Goal: Task Accomplishment & Management: Manage account settings

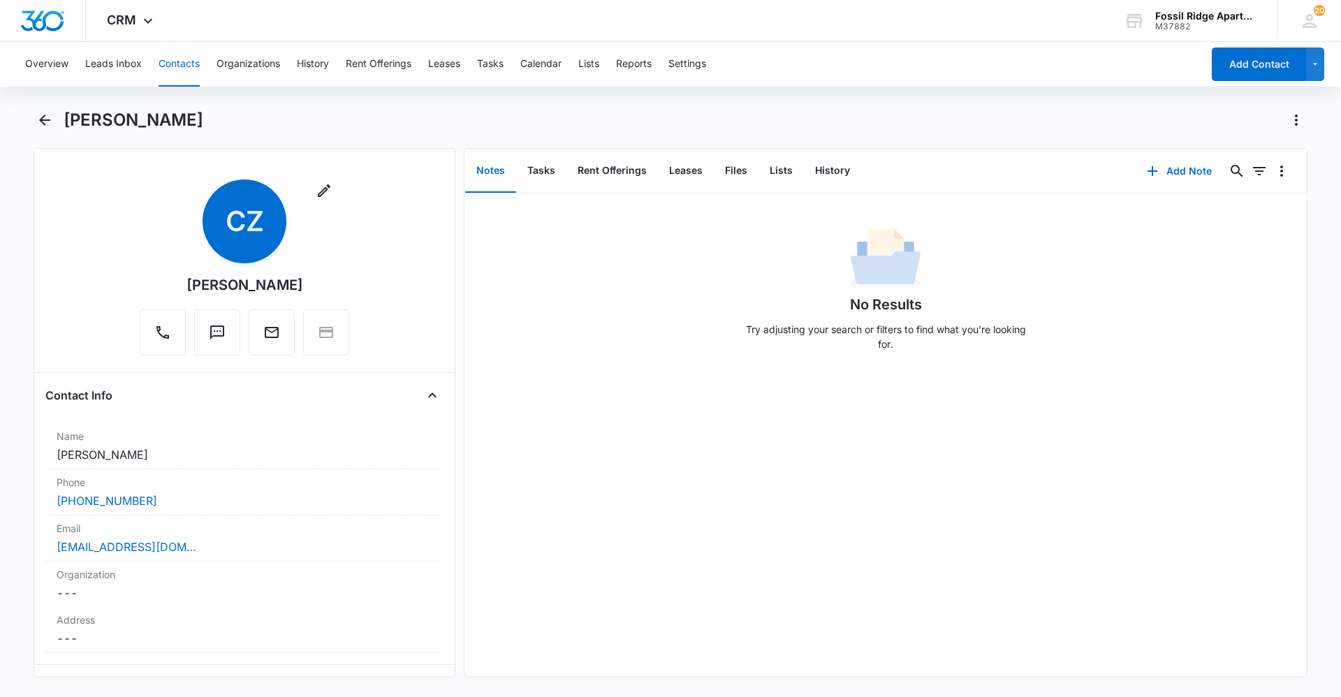
click at [167, 63] on button "Contacts" at bounding box center [178, 64] width 41 height 45
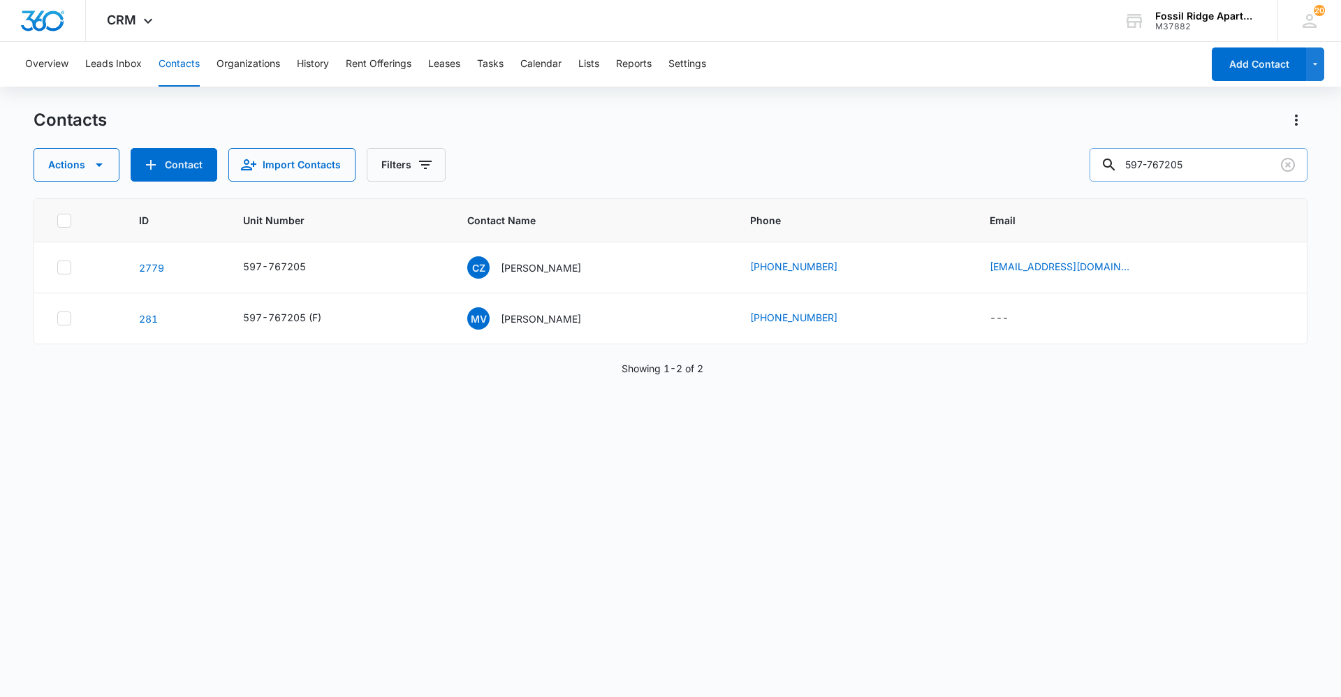
click at [1204, 158] on input "597-767205" at bounding box center [1198, 165] width 218 height 34
type input "597-790106"
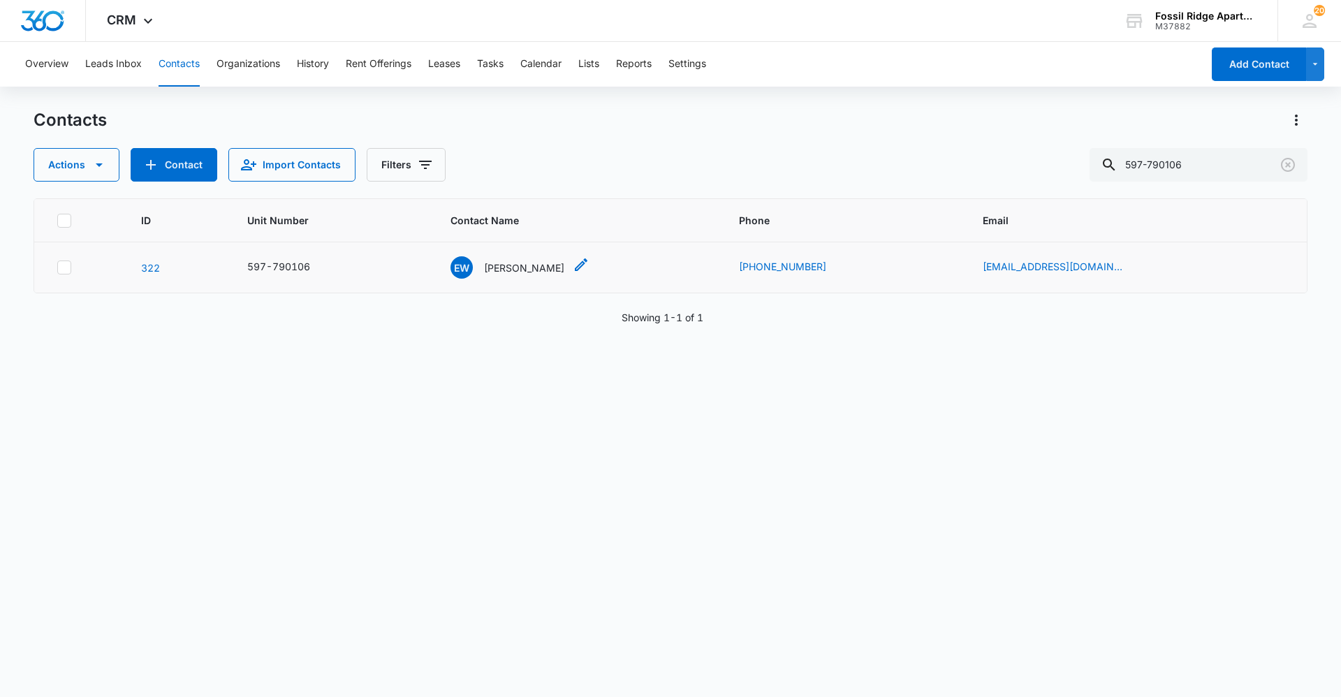
click at [529, 271] on p "[PERSON_NAME]" at bounding box center [524, 267] width 80 height 15
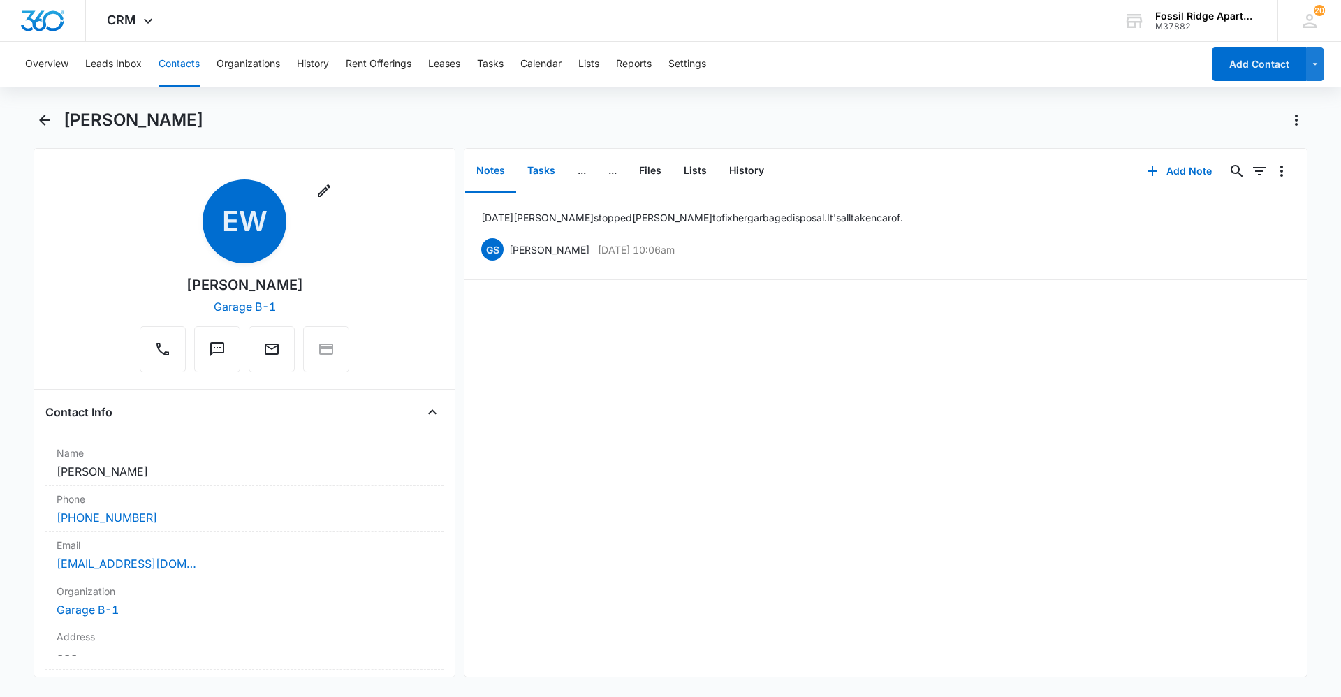
click at [552, 176] on button "Tasks" at bounding box center [541, 170] width 50 height 43
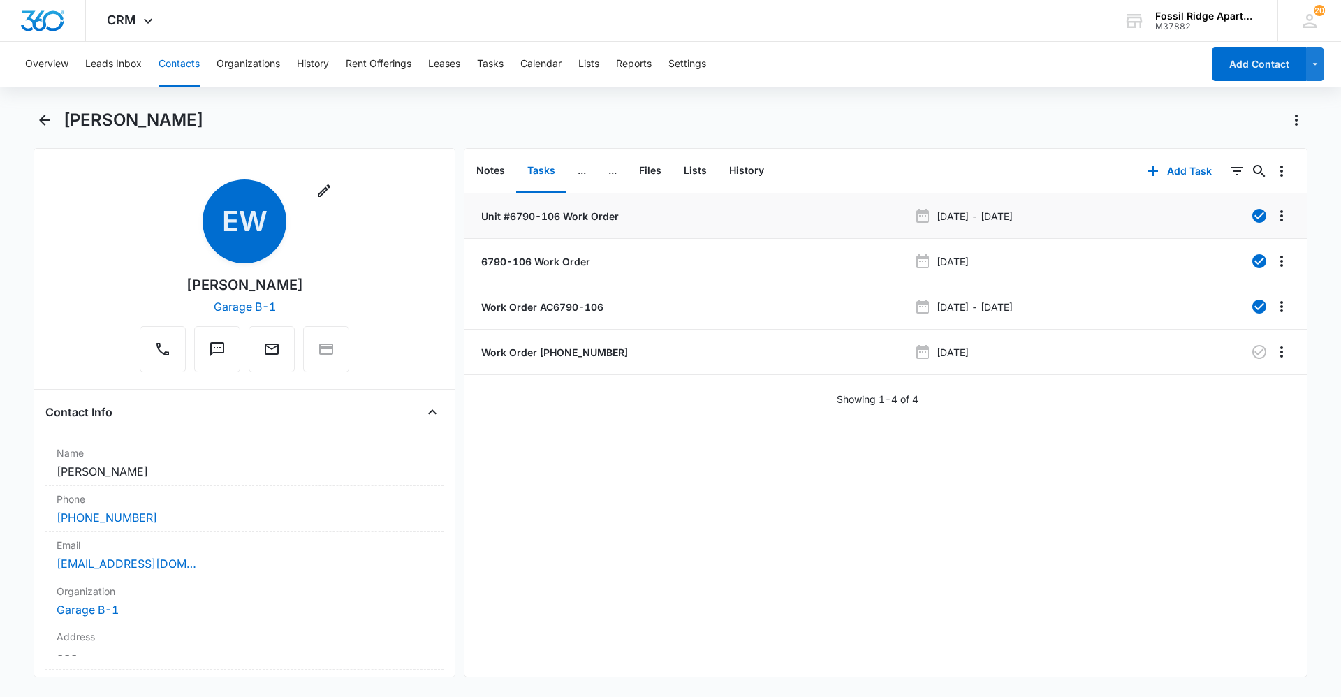
click at [626, 228] on li "Unit #6790-106 Work Order [DATE] - [DATE]" at bounding box center [885, 215] width 842 height 45
click at [524, 345] on p "Work Order [PHONE_NUMBER]" at bounding box center [552, 352] width 149 height 15
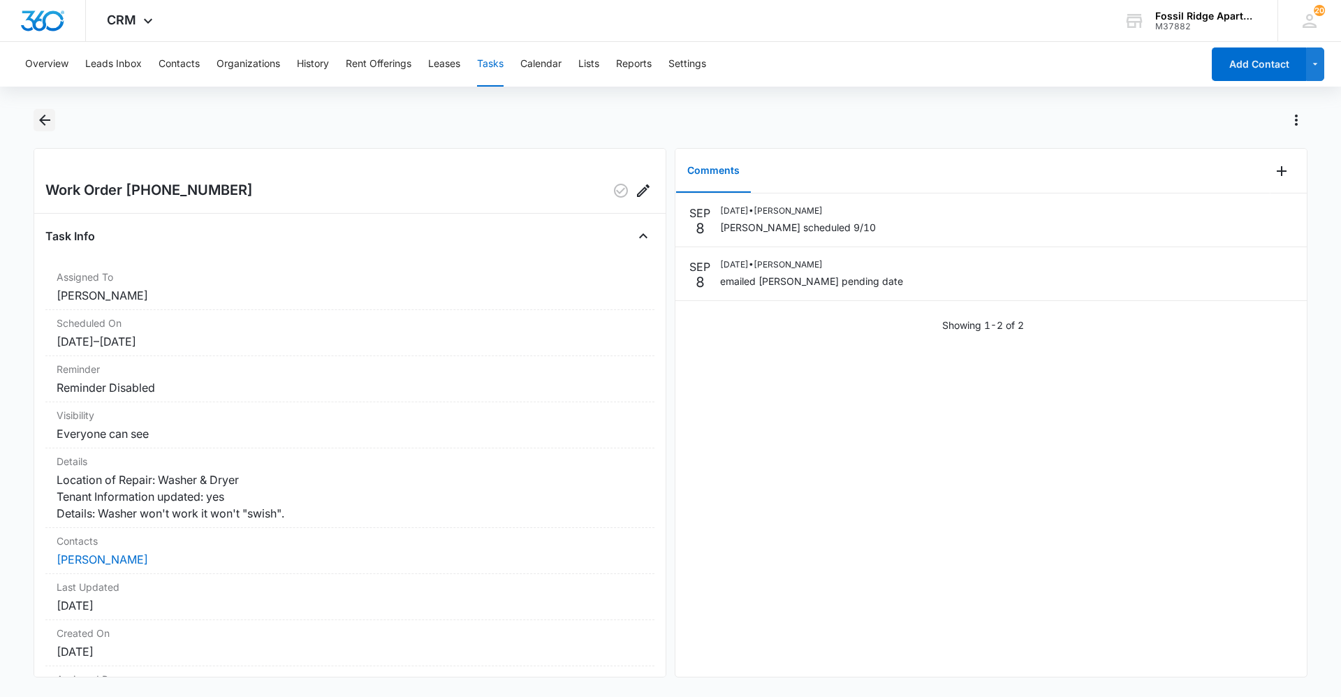
click at [47, 126] on icon "Back" at bounding box center [44, 120] width 17 height 17
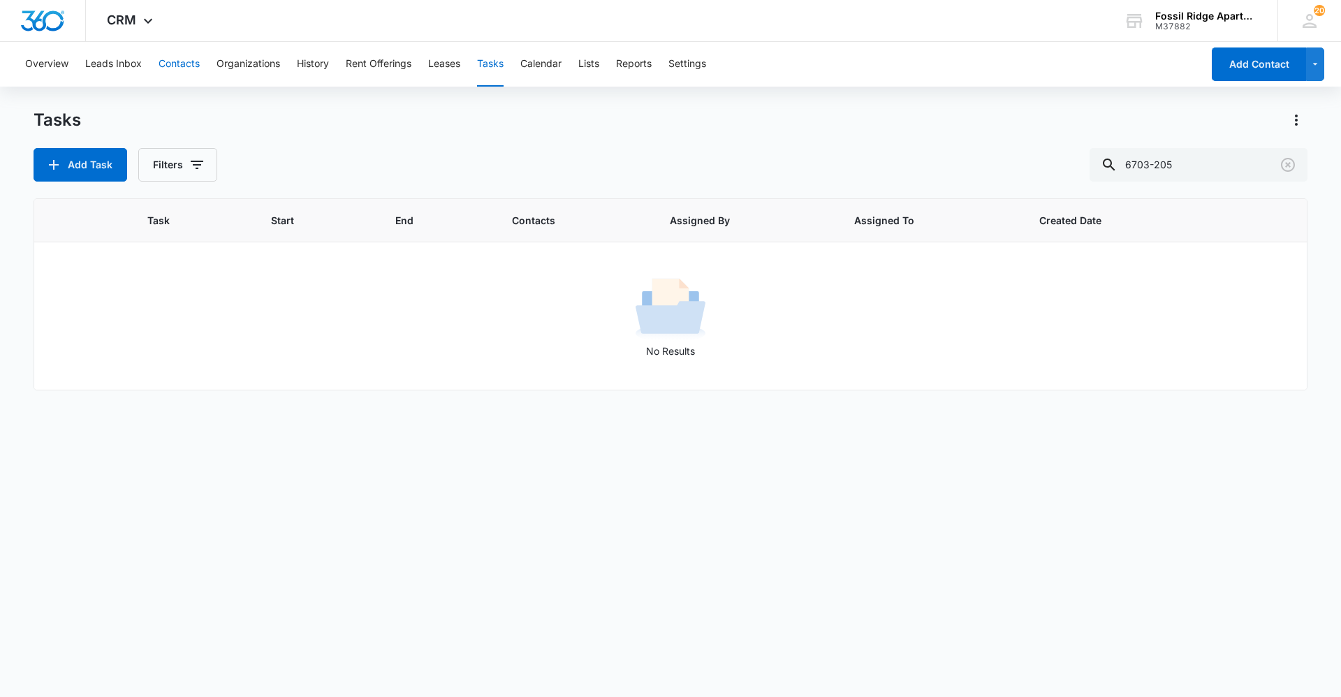
click at [187, 75] on button "Contacts" at bounding box center [178, 64] width 41 height 45
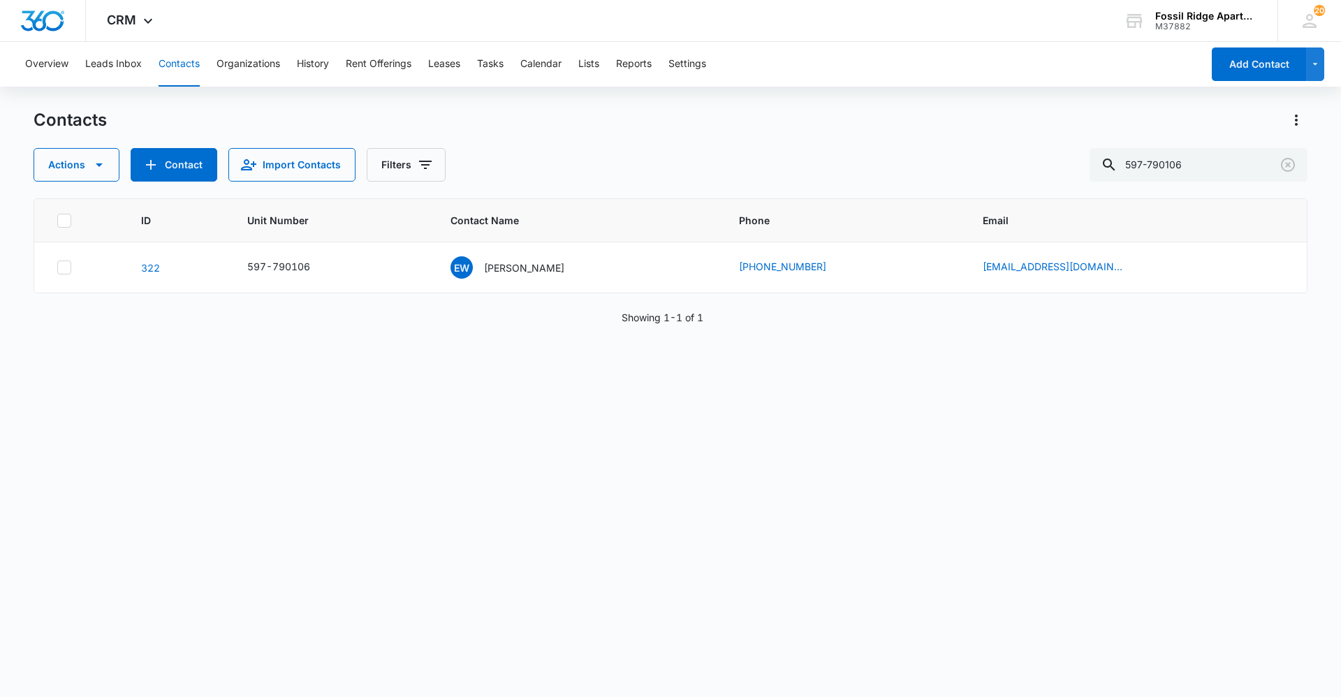
click at [533, 273] on p "[PERSON_NAME]" at bounding box center [524, 267] width 80 height 15
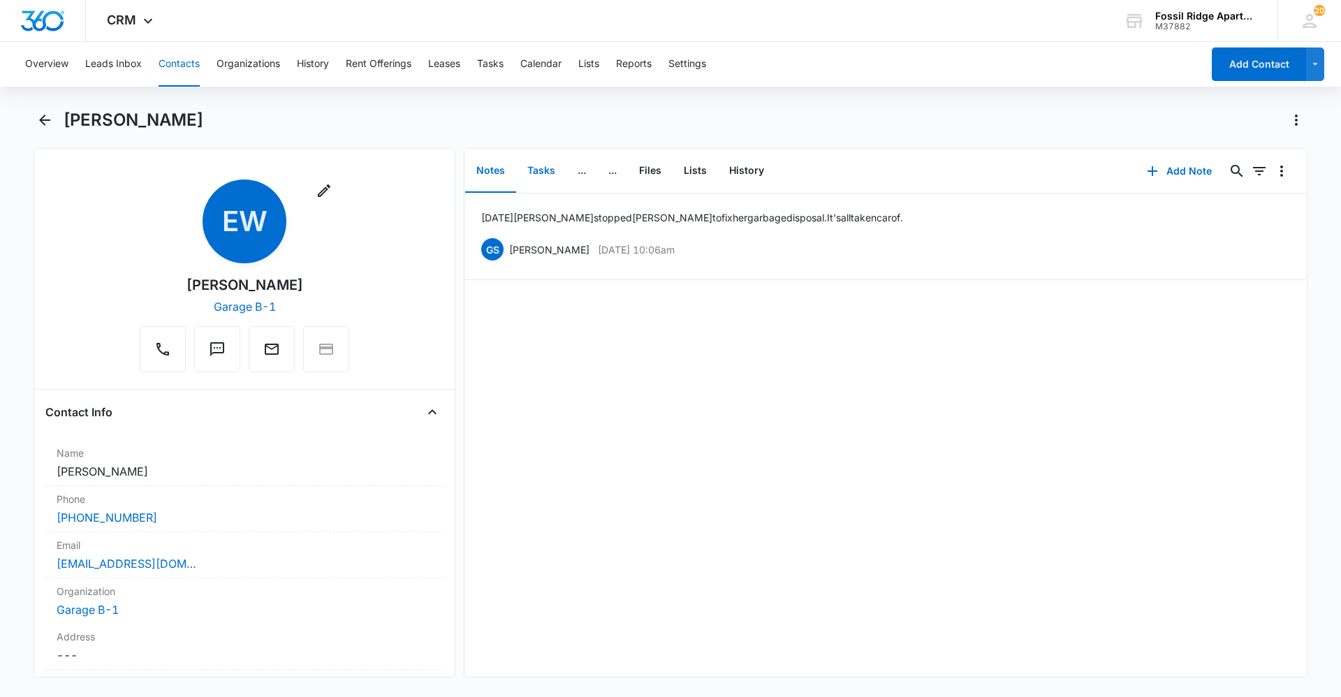
click at [551, 168] on button "Tasks" at bounding box center [541, 170] width 50 height 43
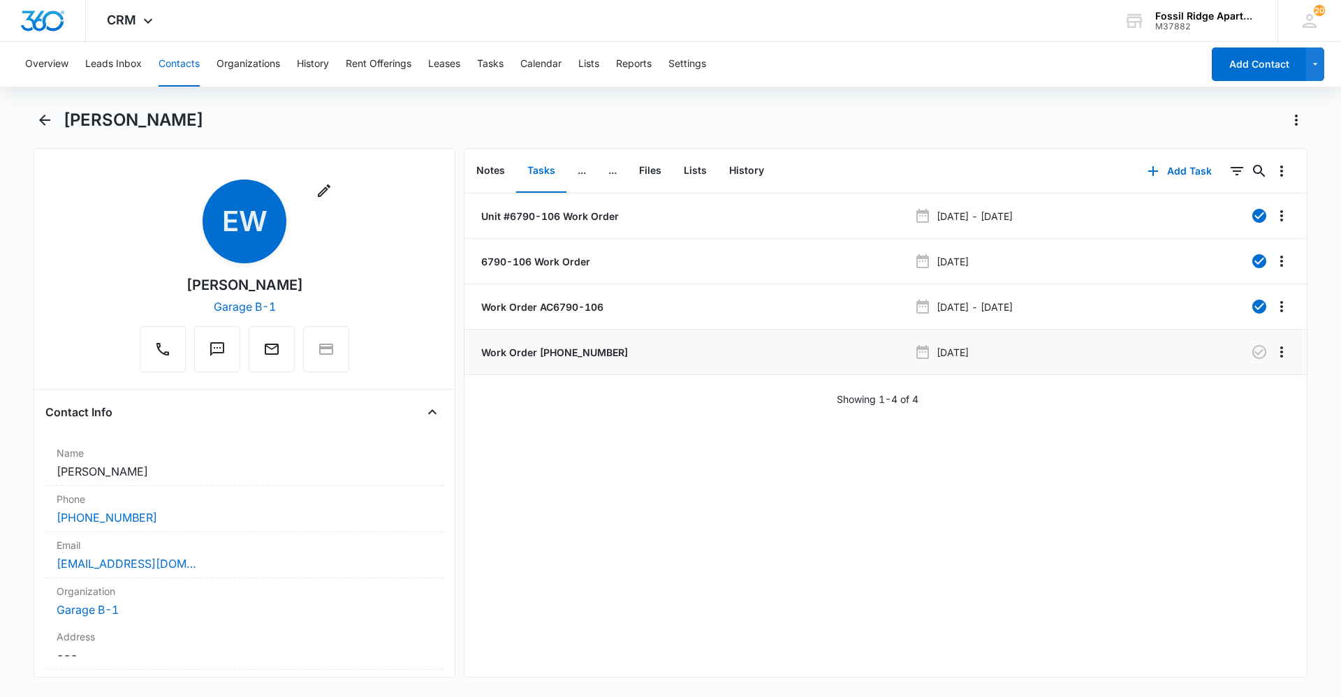
click at [542, 350] on p "Work Order [PHONE_NUMBER]" at bounding box center [552, 352] width 149 height 15
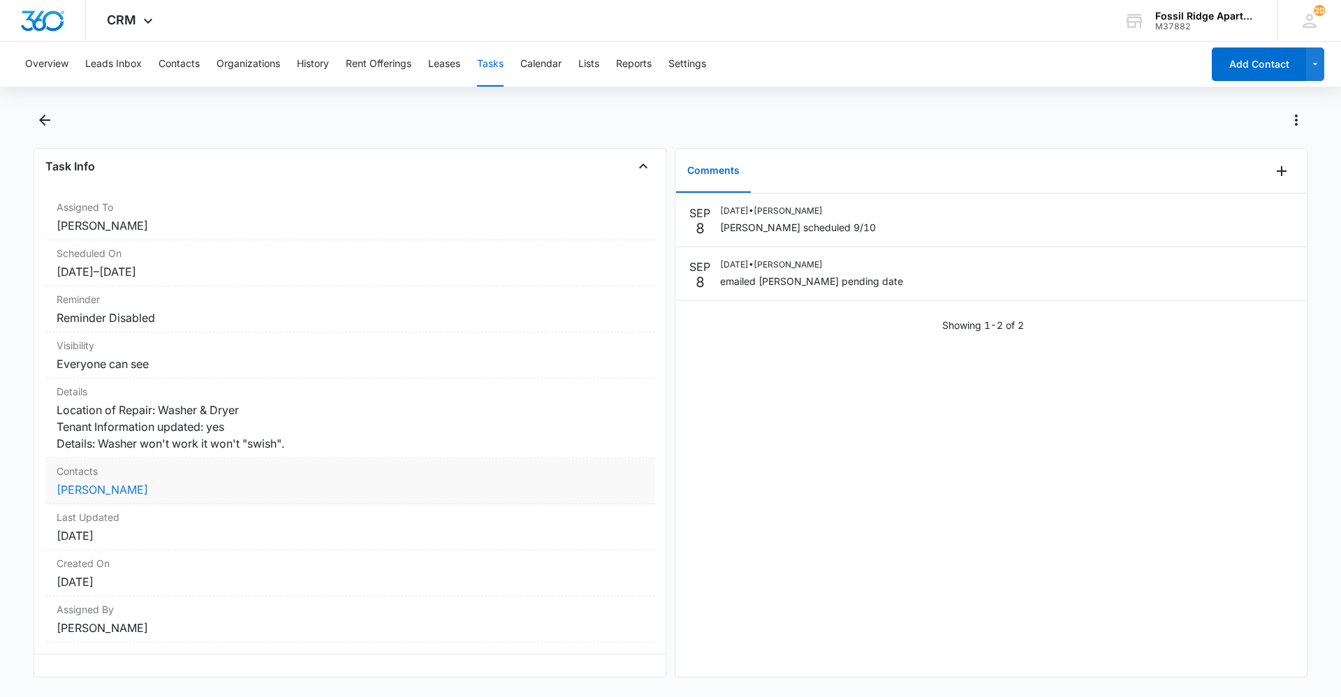
scroll to position [103, 0]
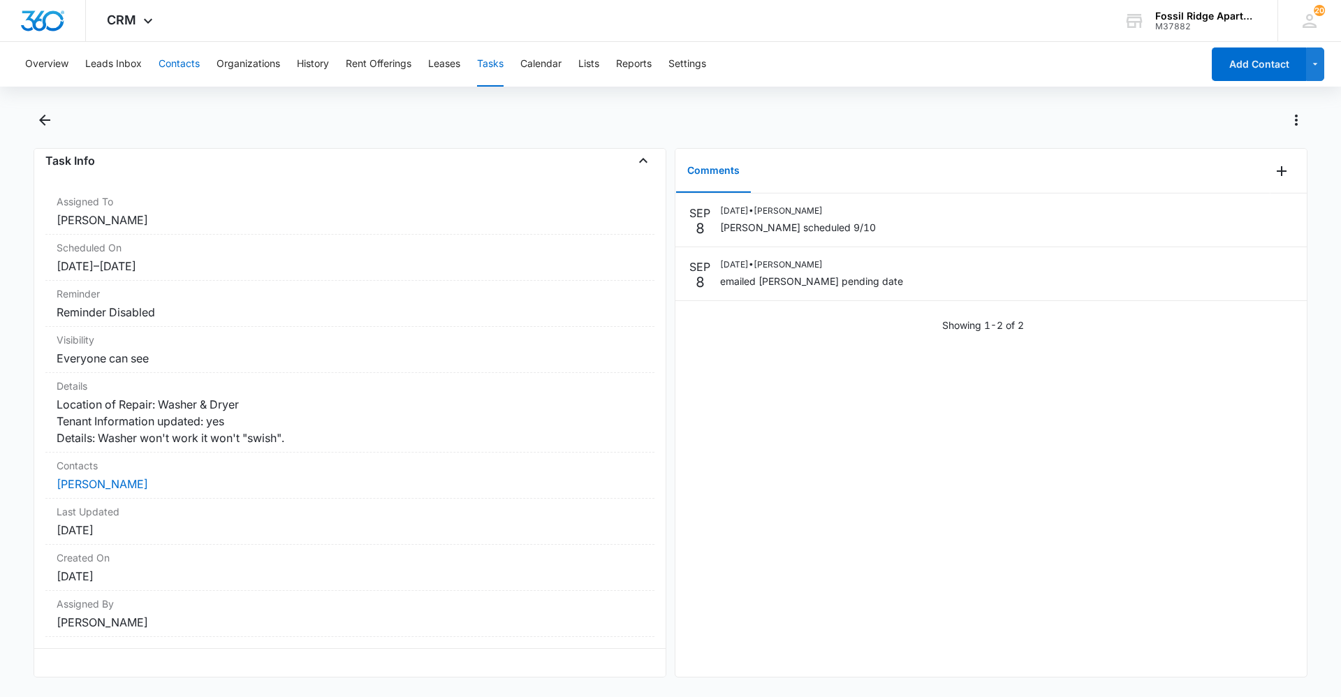
click at [169, 68] on button "Contacts" at bounding box center [178, 64] width 41 height 45
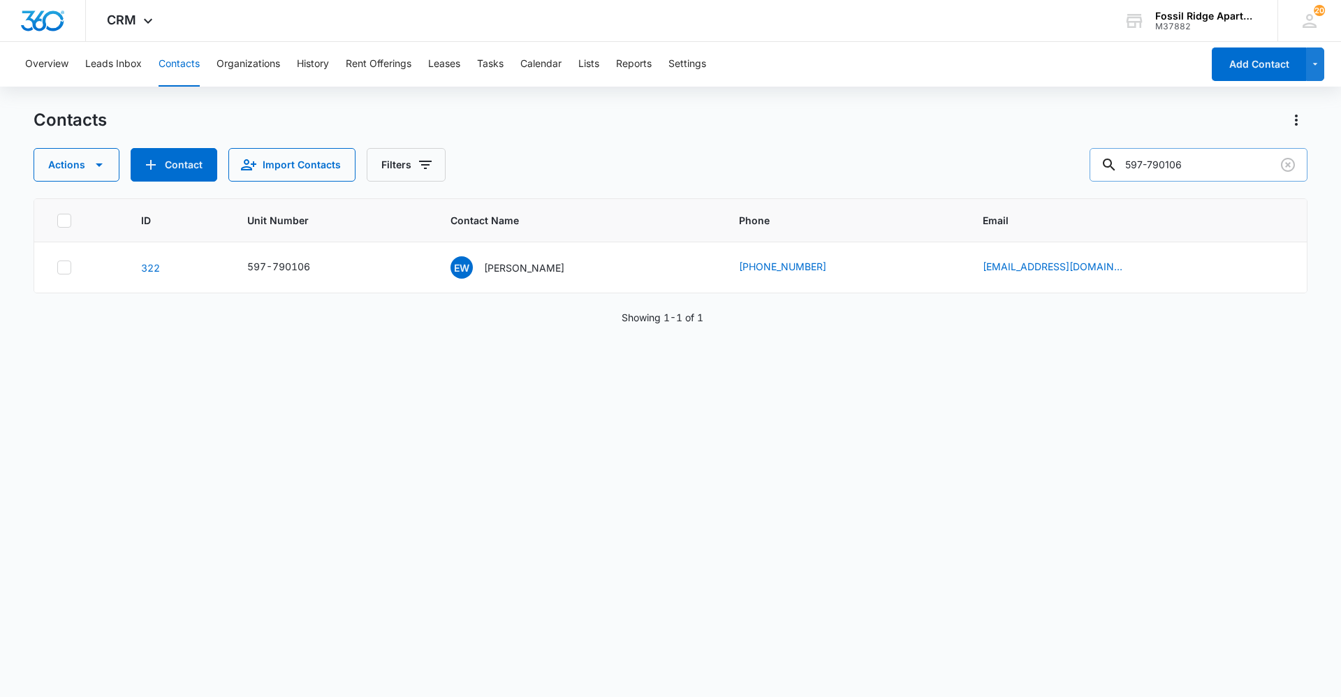
click at [1207, 171] on input "597-790106" at bounding box center [1198, 165] width 218 height 34
type input "597-940208"
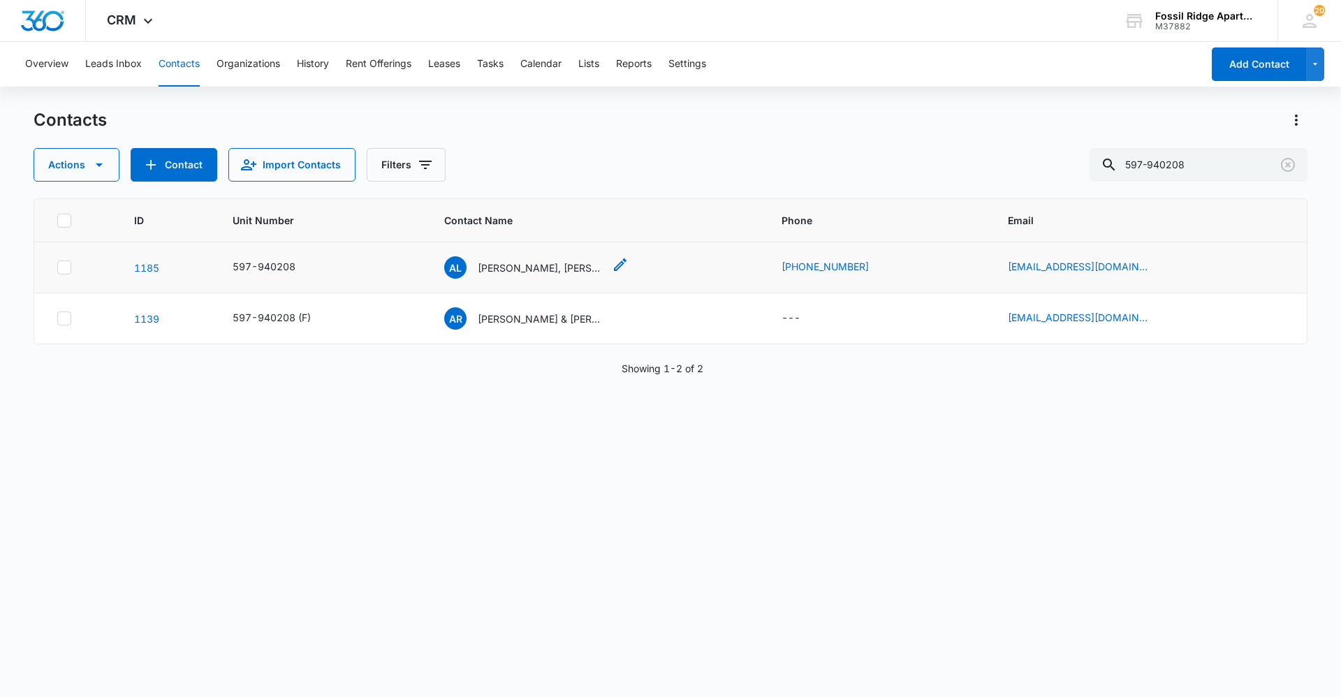
click at [560, 271] on p "[PERSON_NAME], [PERSON_NAME]" at bounding box center [541, 267] width 126 height 15
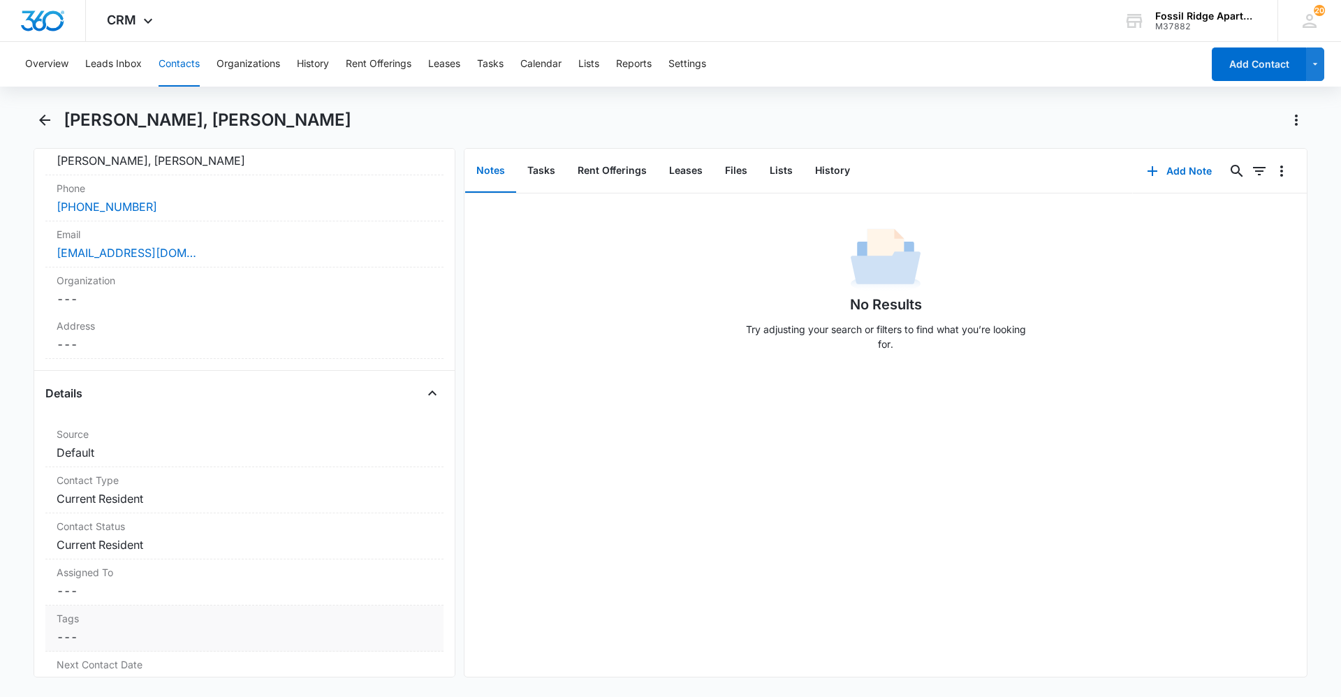
scroll to position [279, 0]
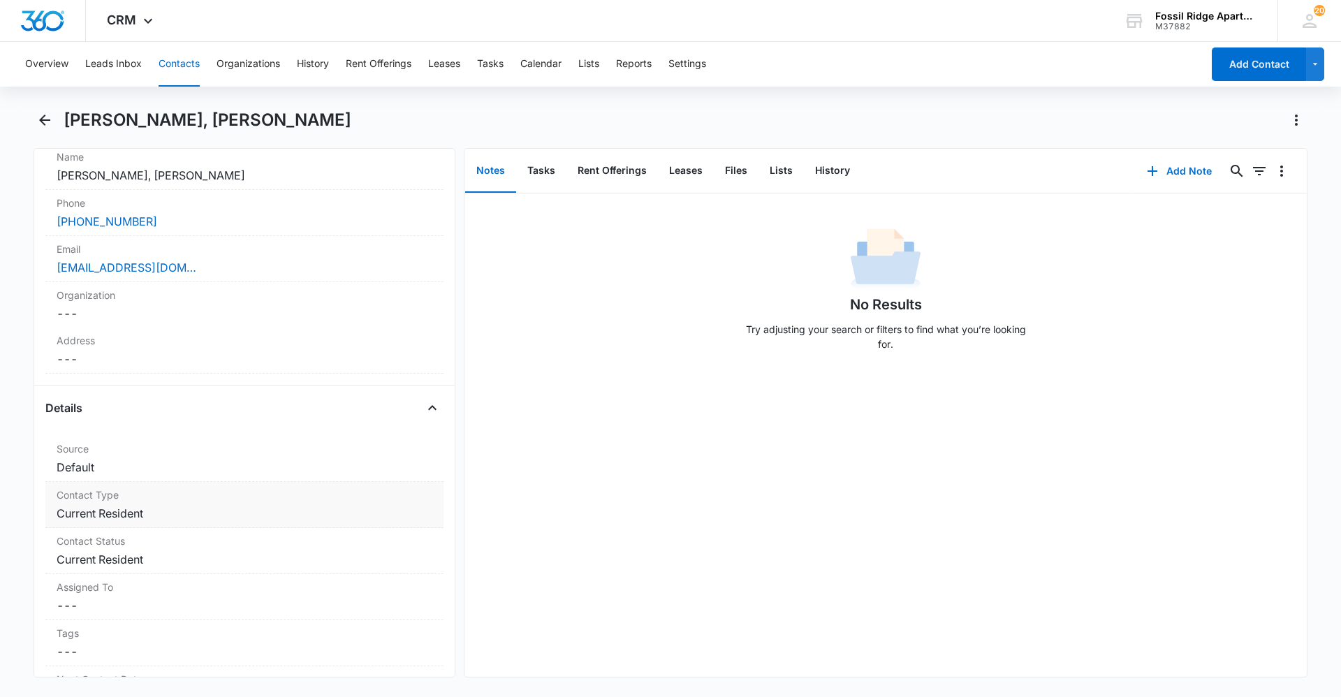
click at [177, 519] on dd "Cancel Save Changes Current Resident" at bounding box center [245, 513] width 376 height 17
click at [424, 406] on icon "Close" at bounding box center [432, 407] width 17 height 17
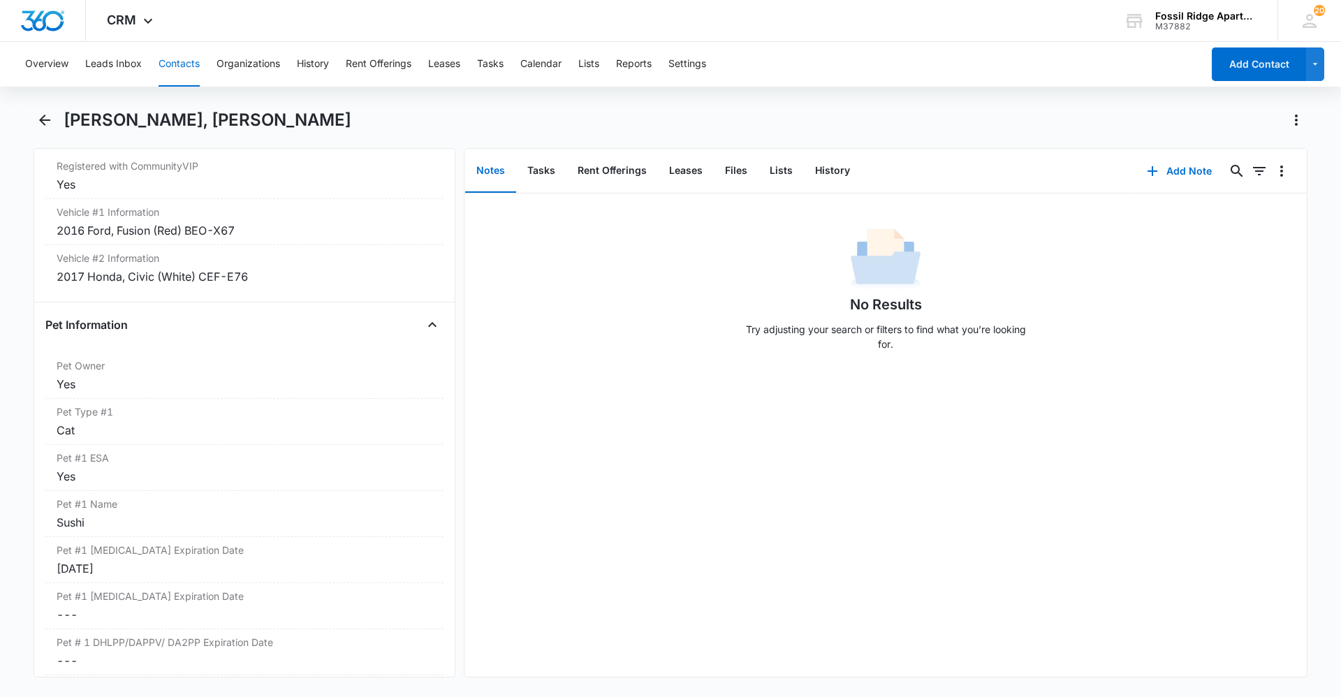
scroll to position [1746, 0]
